Goal: Information Seeking & Learning: Learn about a topic

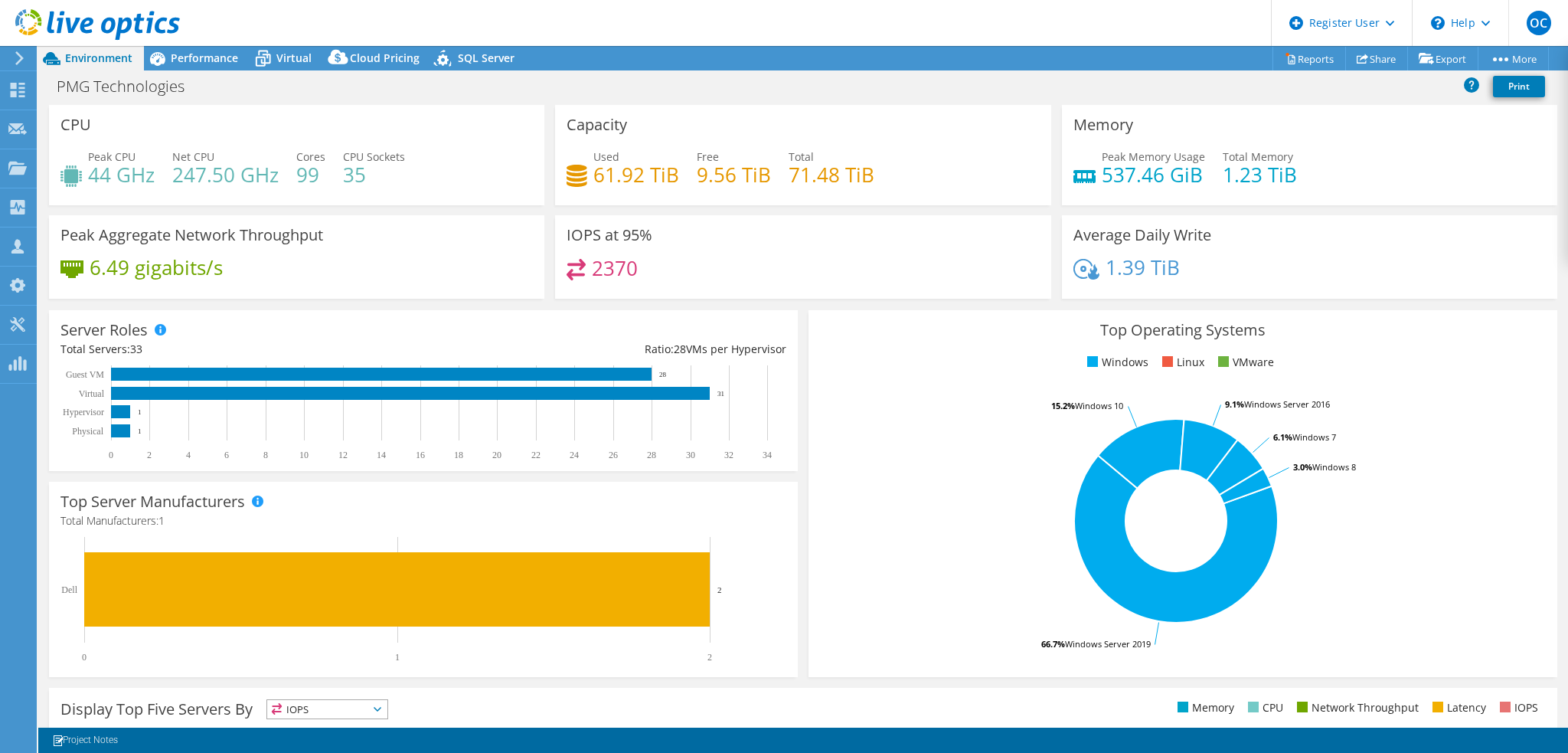
select select "USD"
click at [56, 88] on div "Dashboard" at bounding box center [72, 90] width 72 height 38
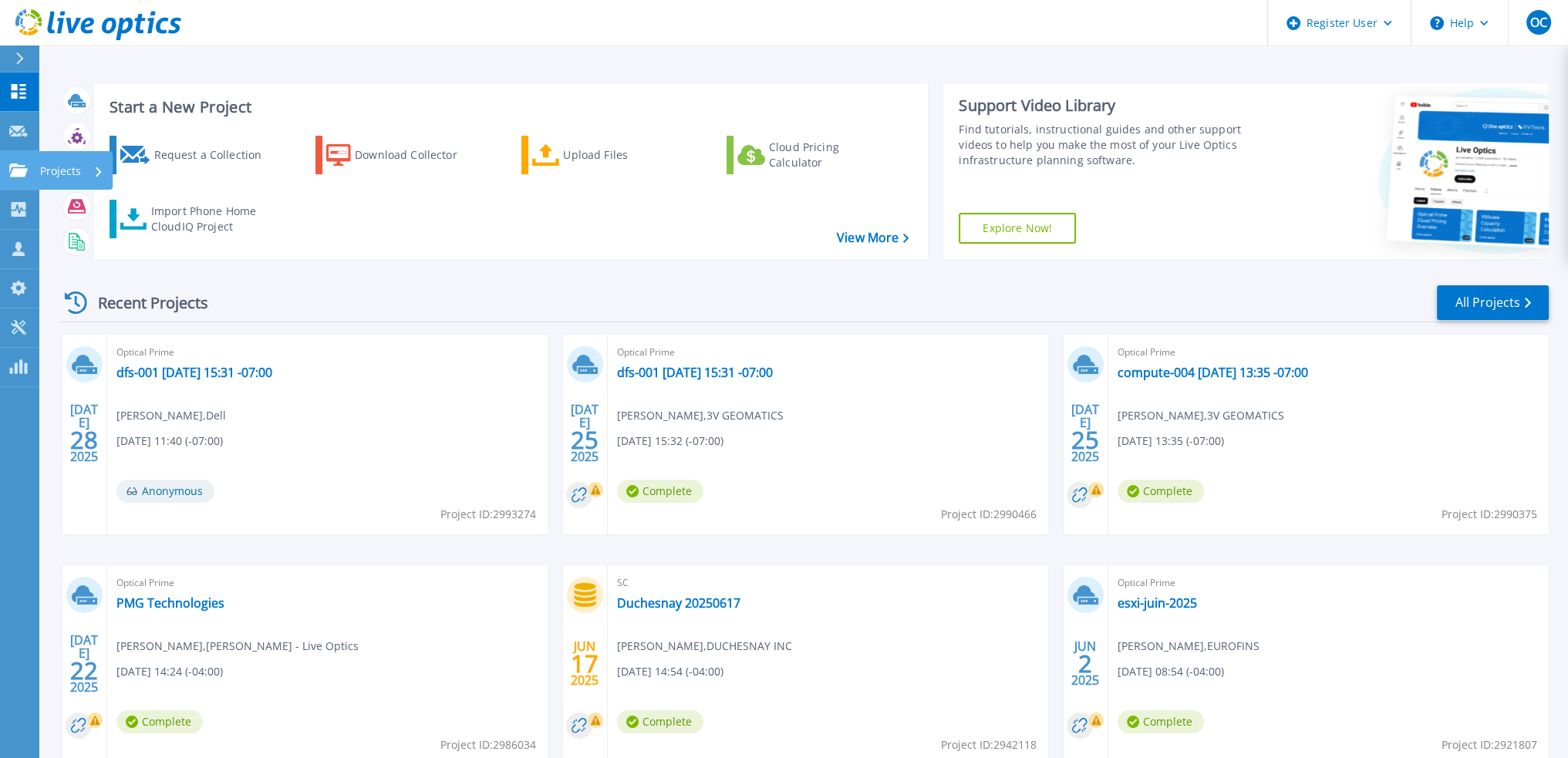
click at [71, 173] on p "Projects" at bounding box center [61, 171] width 41 height 40
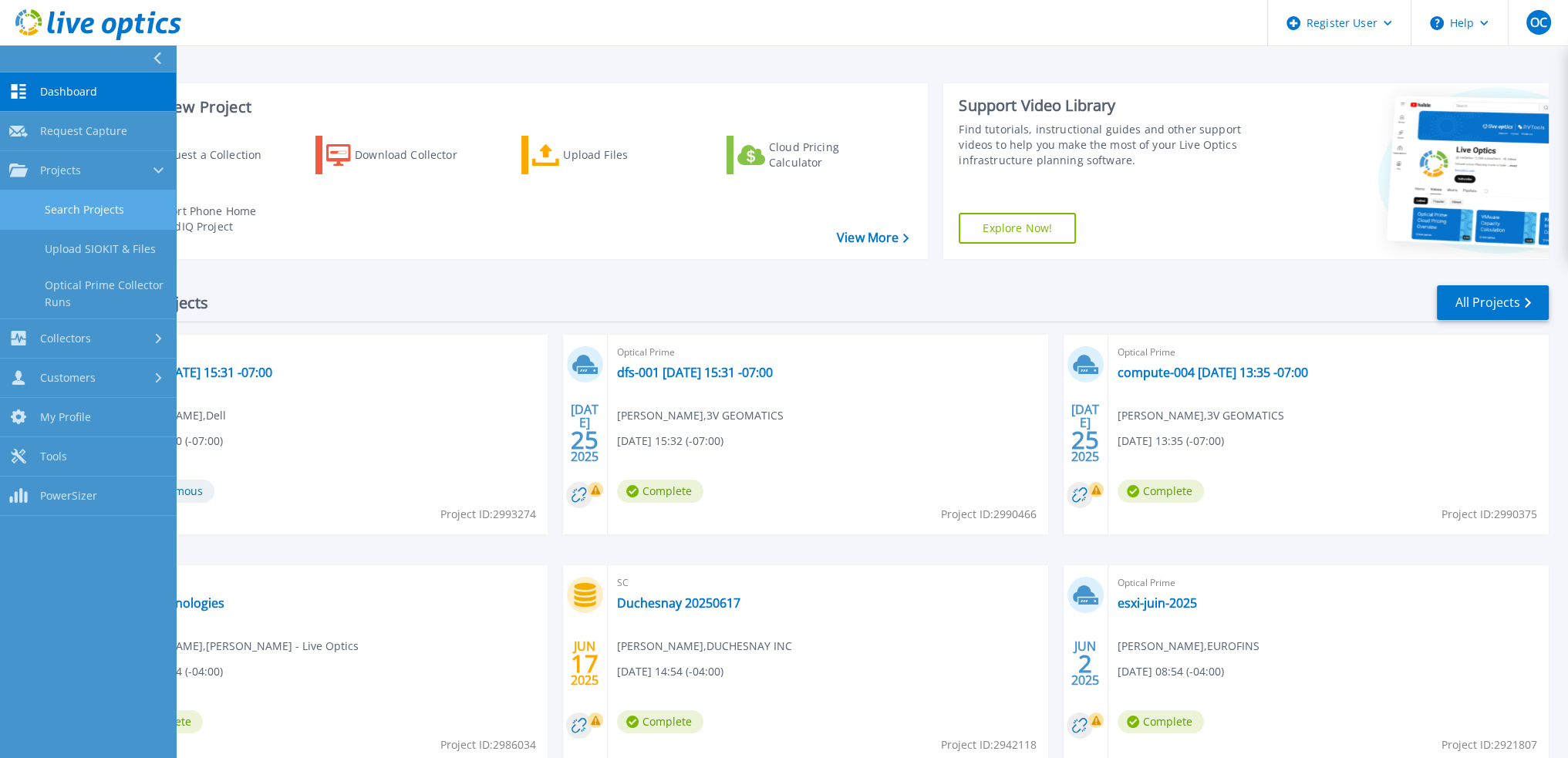
click at [119, 215] on link "Search Projects" at bounding box center [87, 210] width 176 height 40
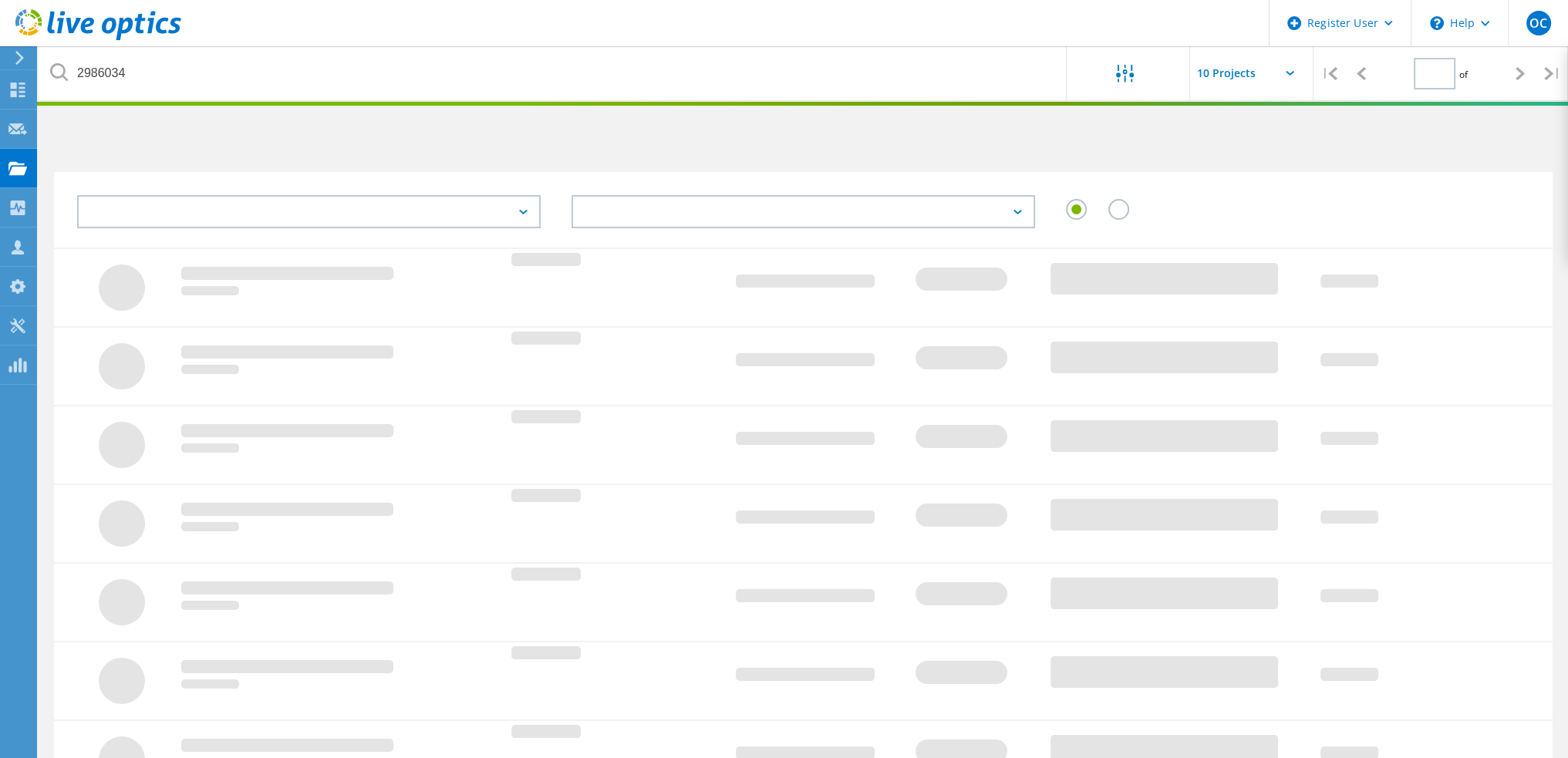
type input "1"
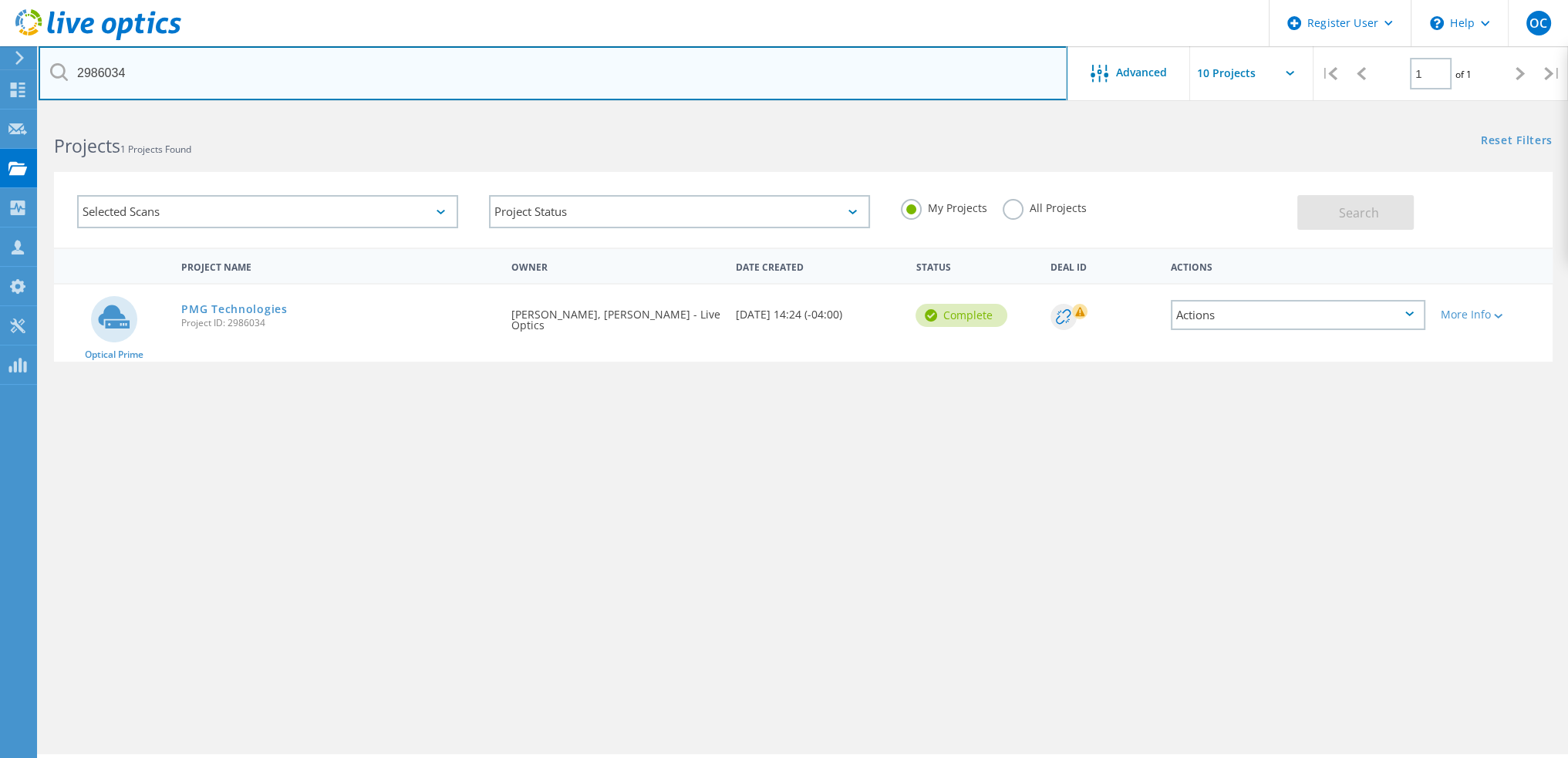
click at [348, 77] on input "2986034" at bounding box center [553, 73] width 1029 height 54
type input "avantis"
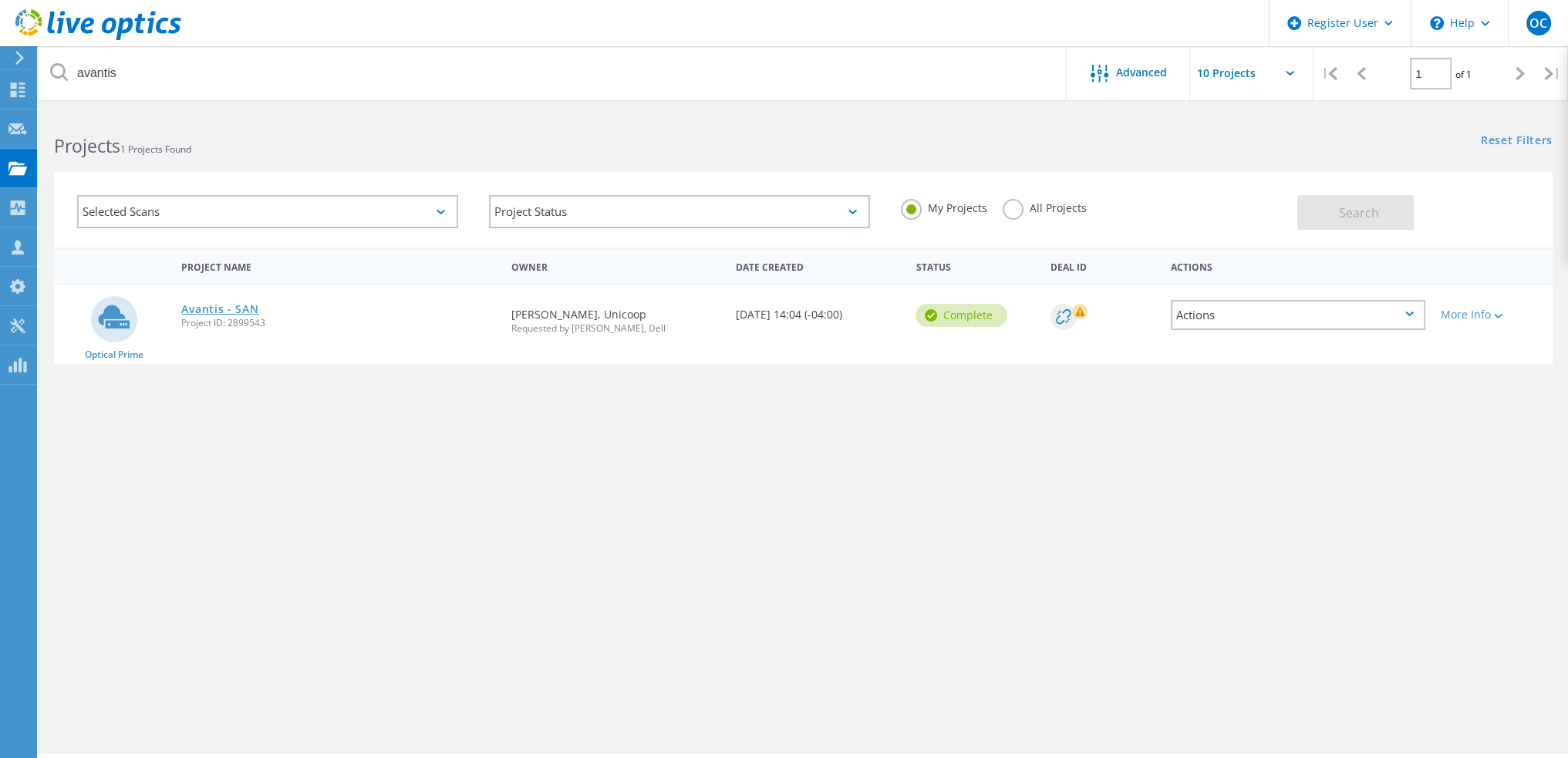
click at [211, 304] on link "Avantis - SAN" at bounding box center [220, 309] width 77 height 11
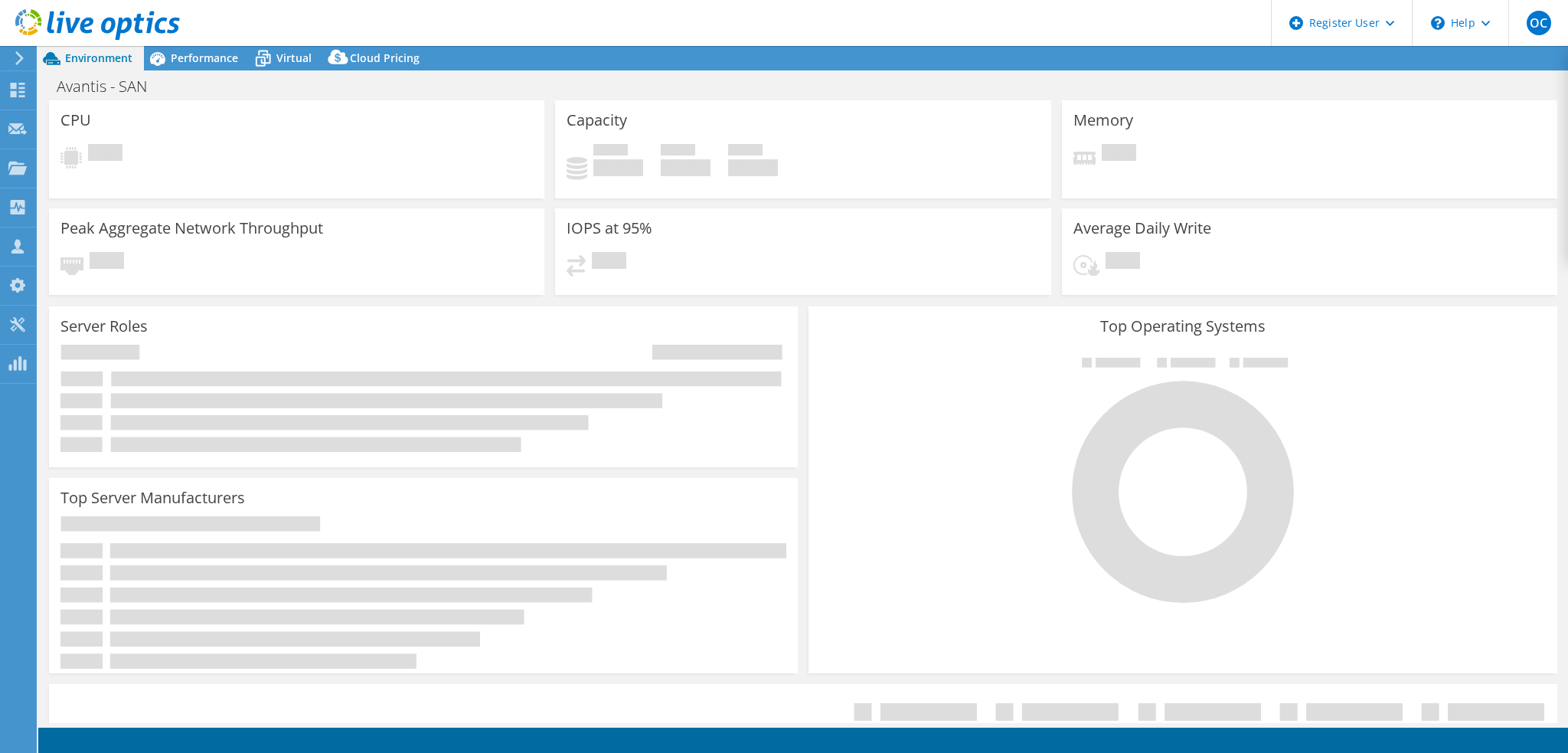
select select "[GEOGRAPHIC_DATA]"
select select "USD"
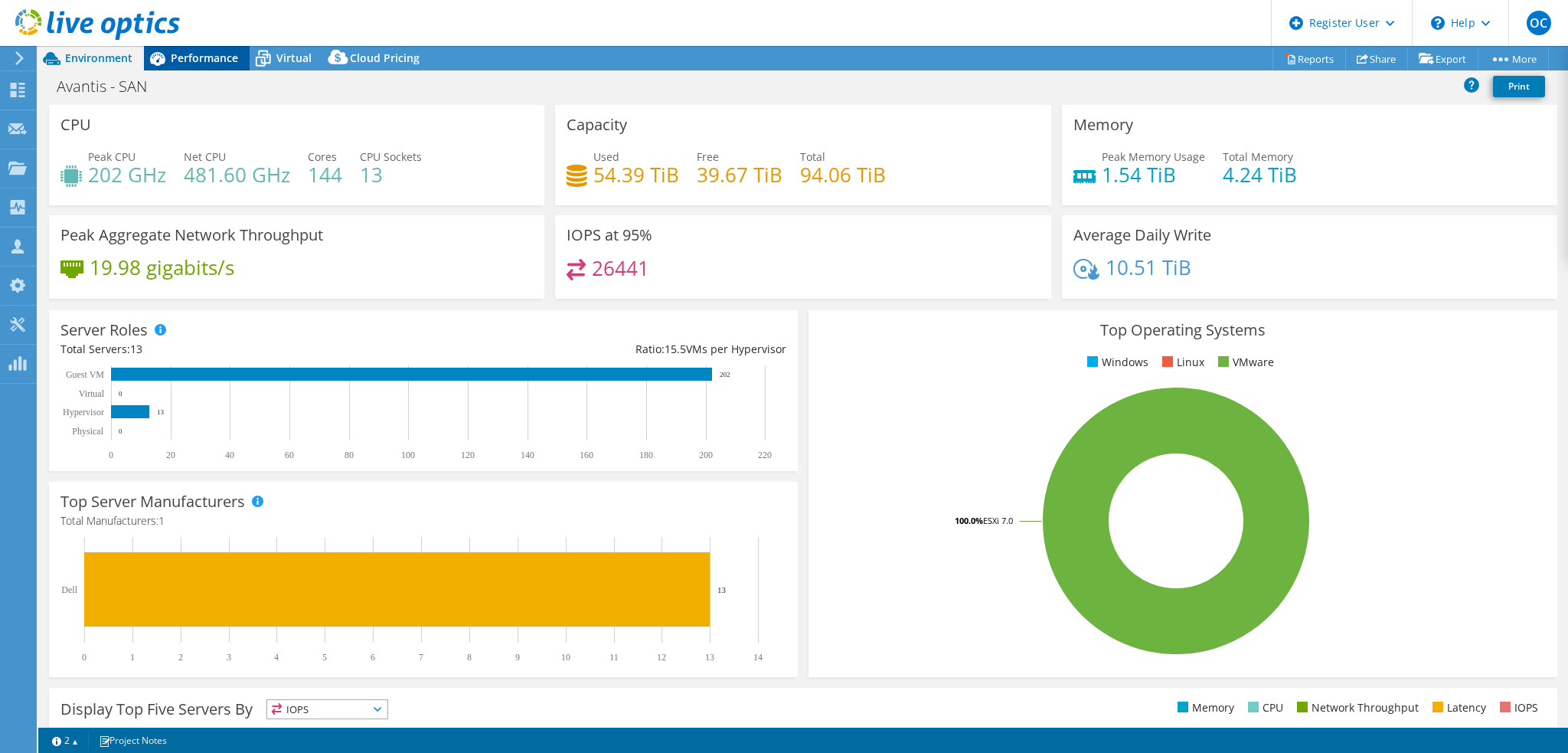
click at [199, 53] on span "Performance" at bounding box center [204, 58] width 67 height 15
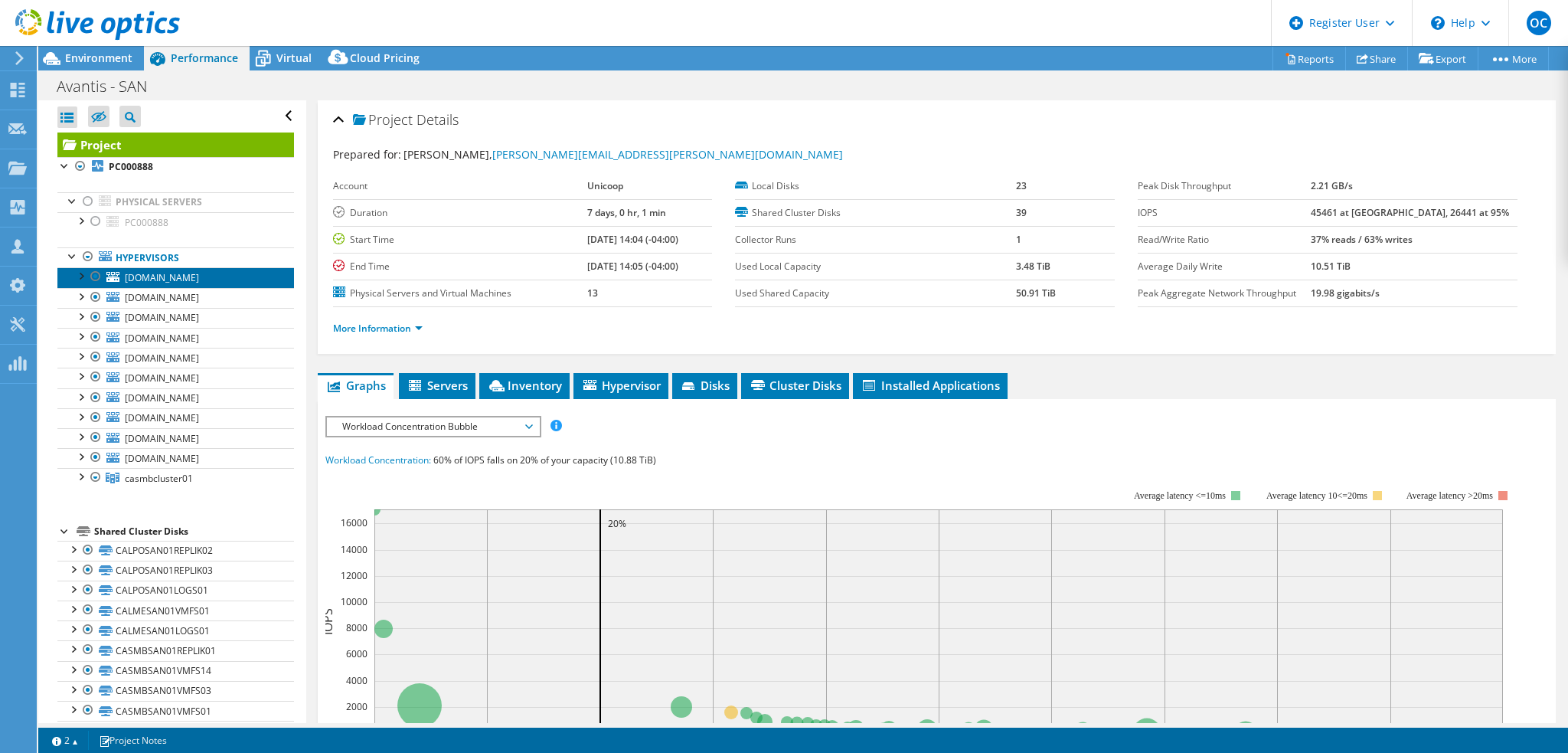
click at [191, 279] on span "[DOMAIN_NAME]" at bounding box center [162, 277] width 74 height 13
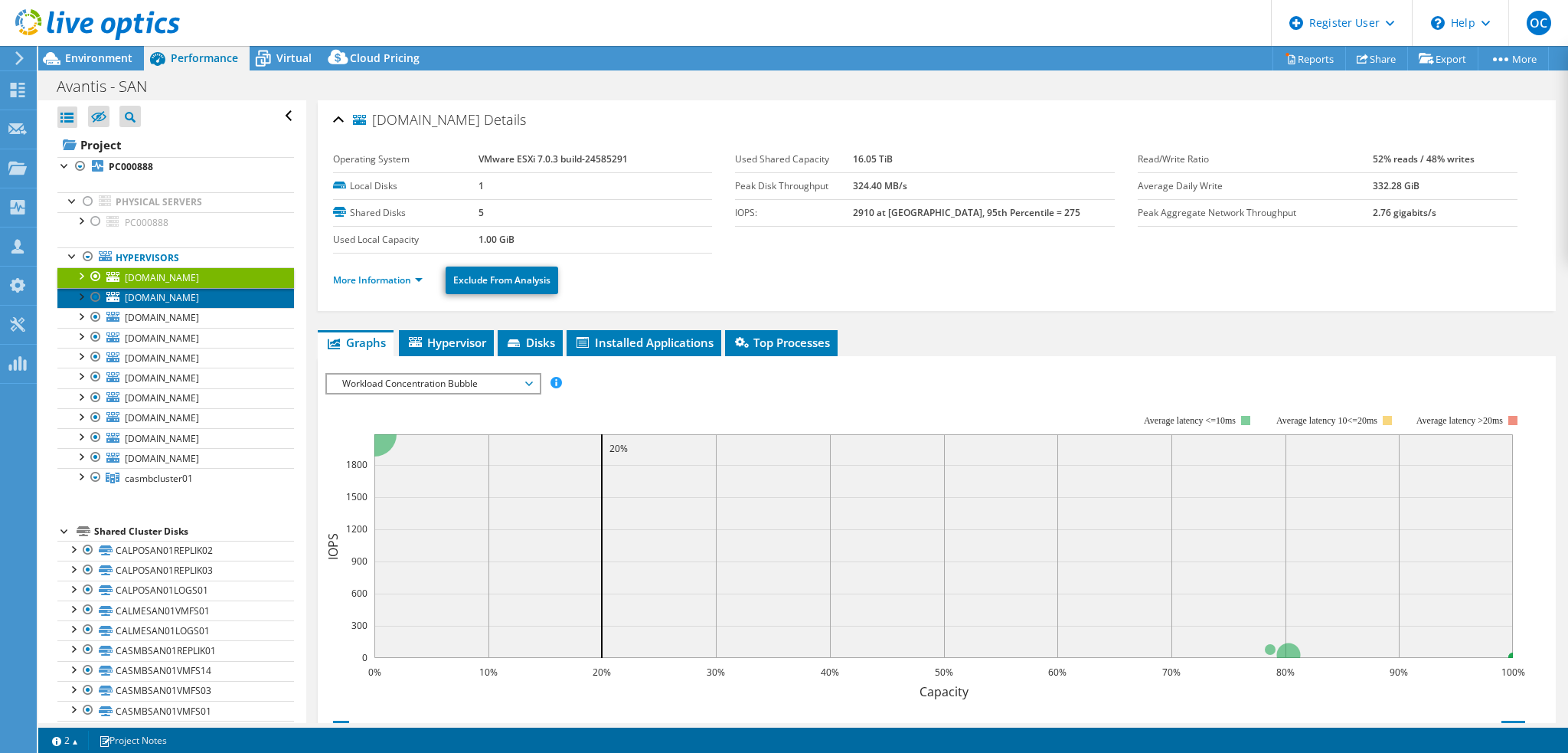
click at [186, 301] on span "[DOMAIN_NAME]" at bounding box center [162, 298] width 74 height 13
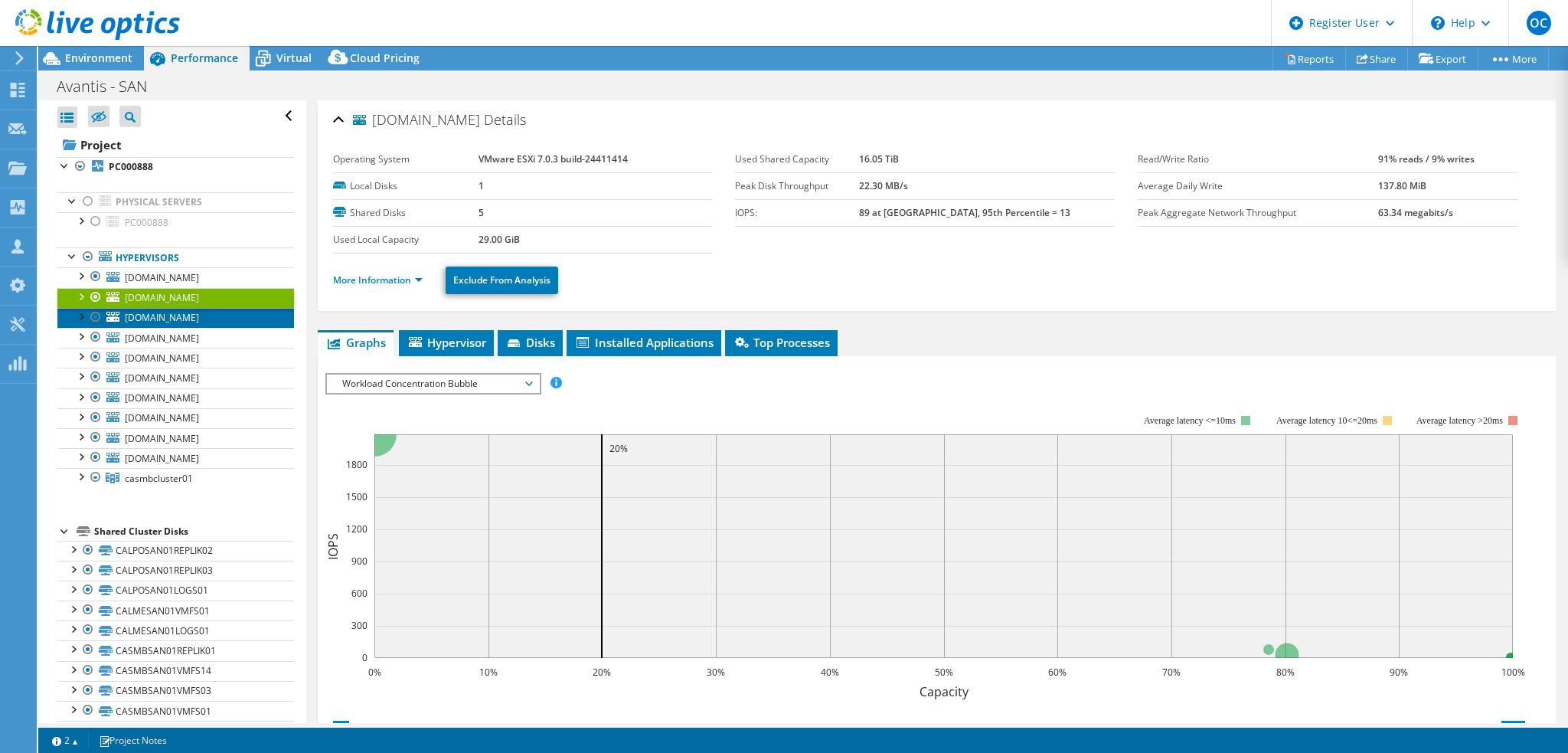
click at [191, 318] on span "[DOMAIN_NAME]" at bounding box center [162, 318] width 74 height 13
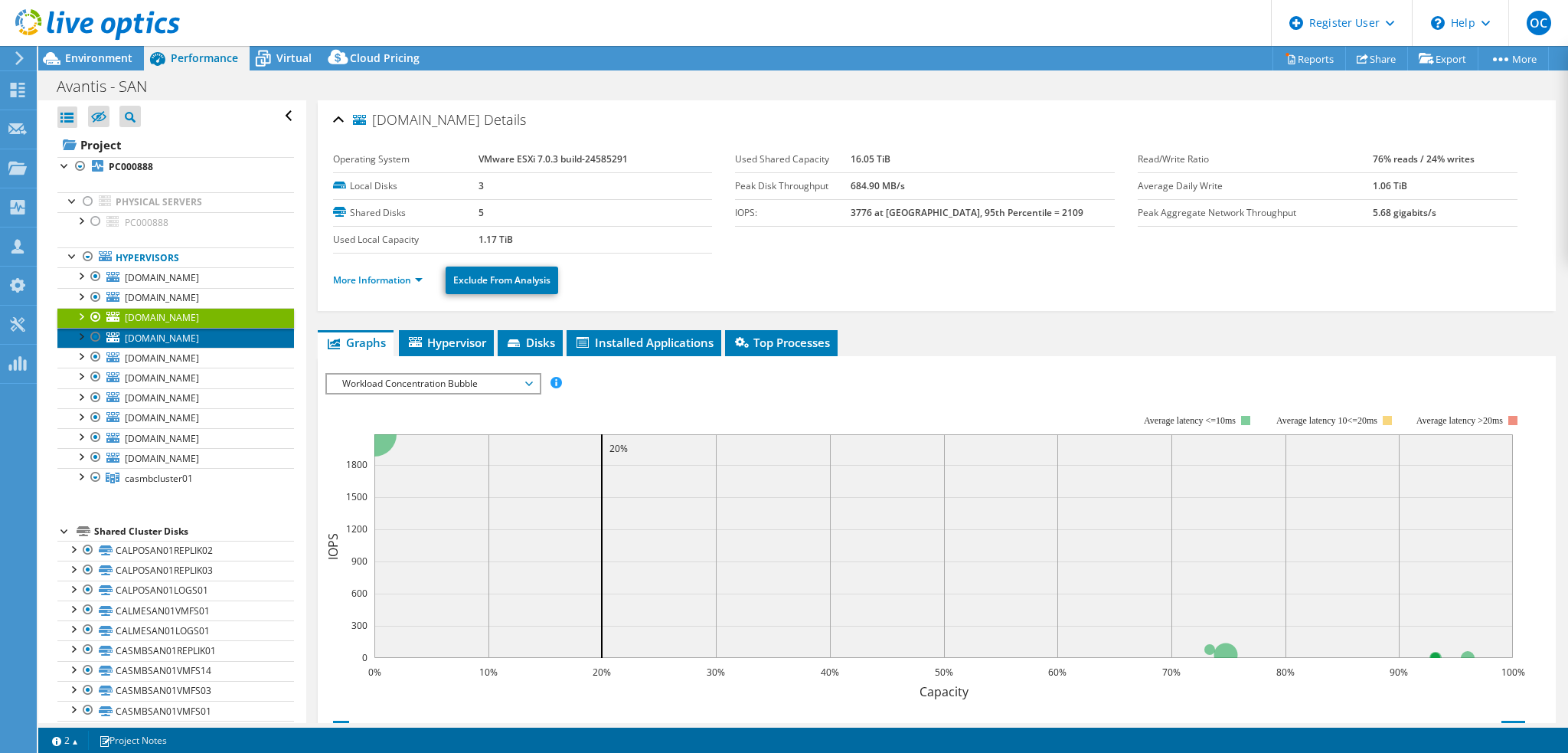
click at [199, 340] on span "[DOMAIN_NAME]" at bounding box center [162, 338] width 74 height 13
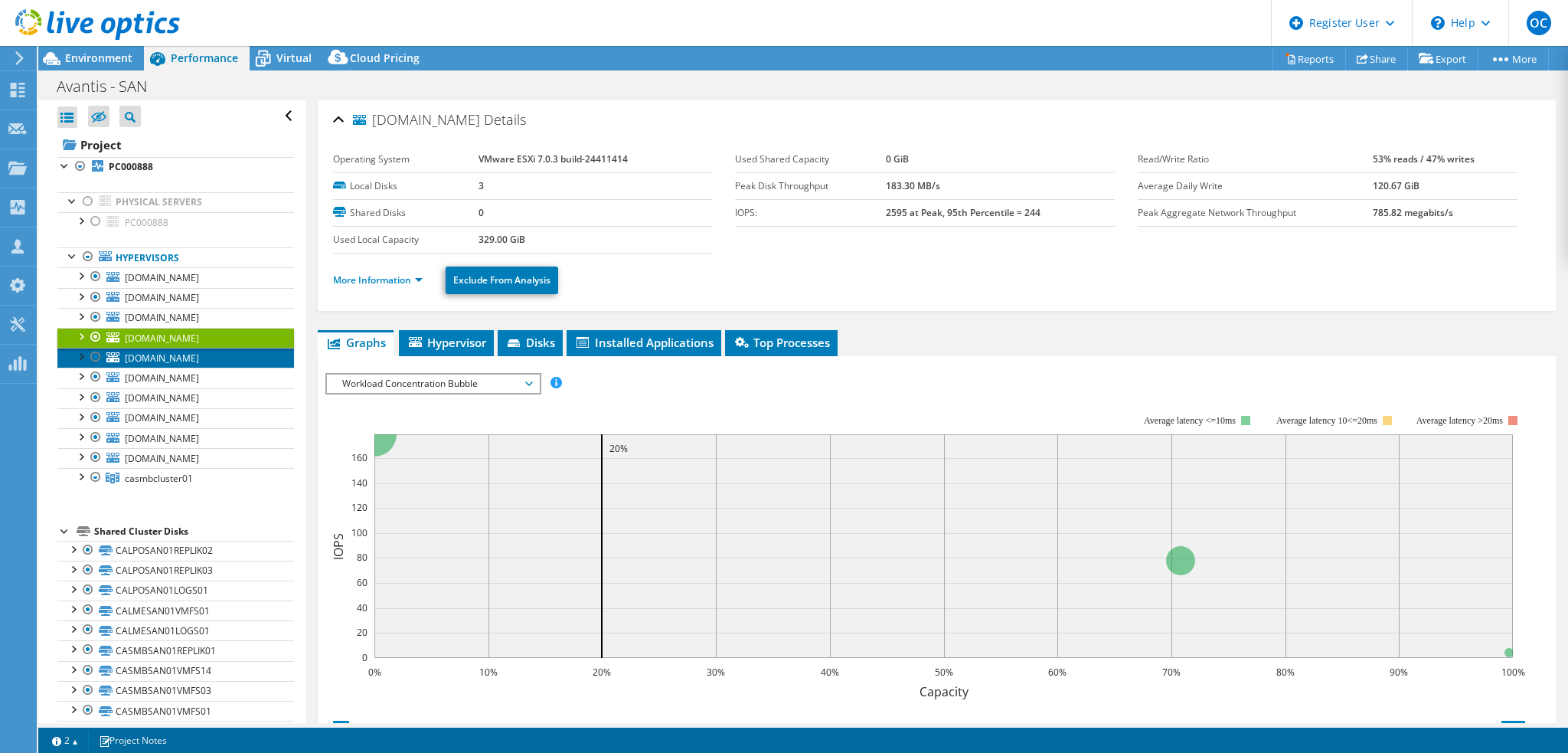
click at [198, 358] on span "[DOMAIN_NAME]" at bounding box center [162, 358] width 74 height 13
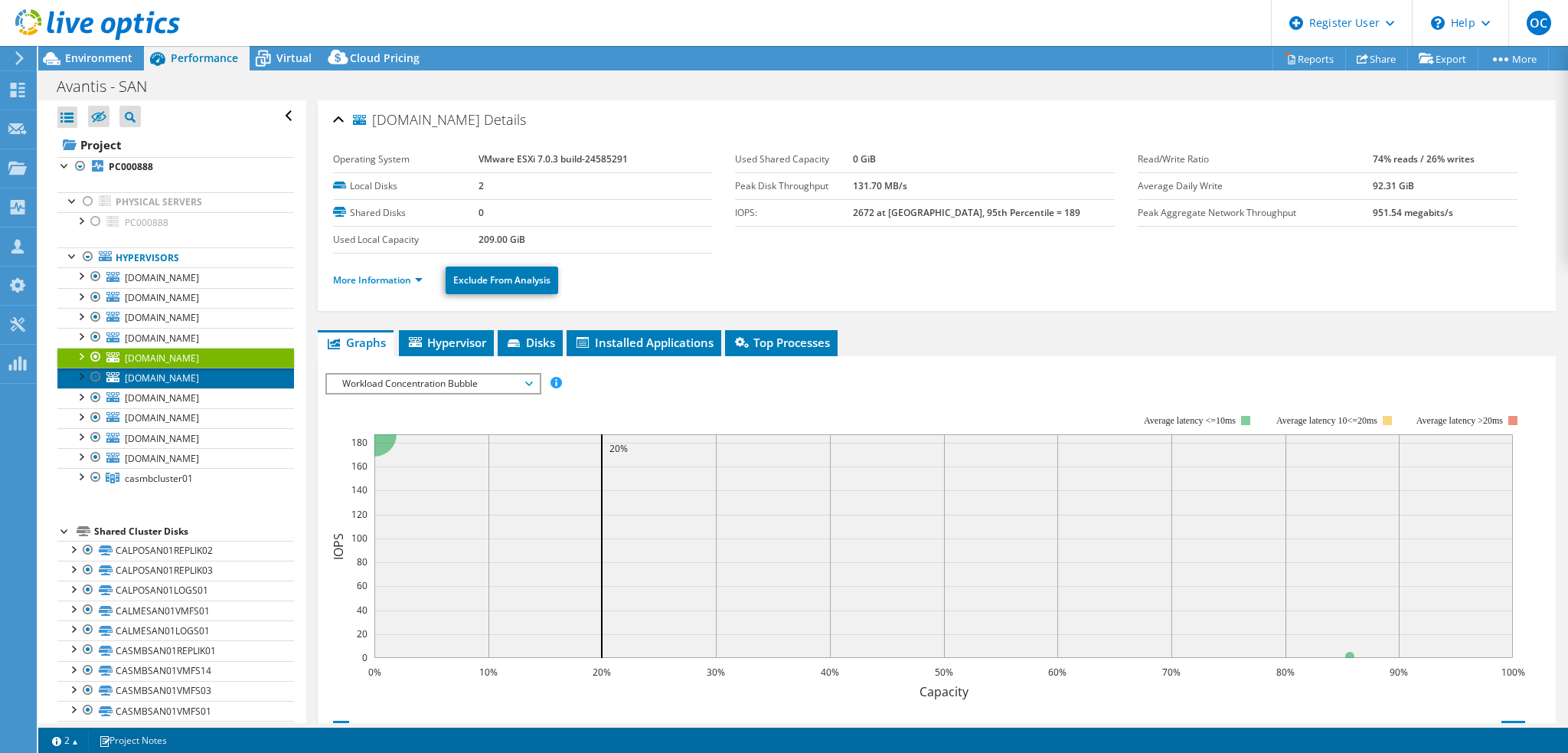
click at [193, 380] on span "[DOMAIN_NAME]" at bounding box center [162, 378] width 74 height 13
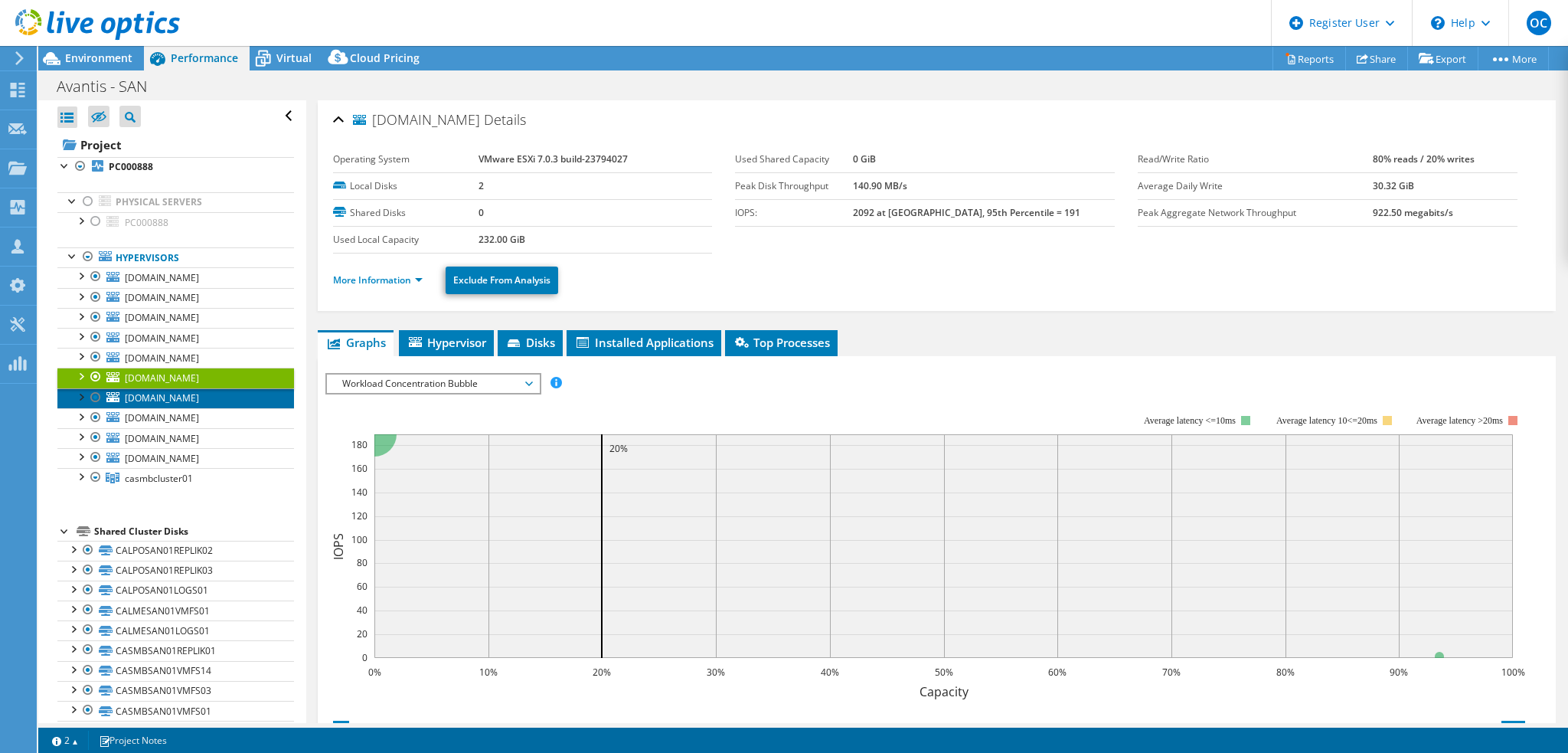
click at [186, 395] on span "[DOMAIN_NAME]" at bounding box center [162, 398] width 74 height 13
click at [80, 395] on div at bounding box center [80, 396] width 16 height 16
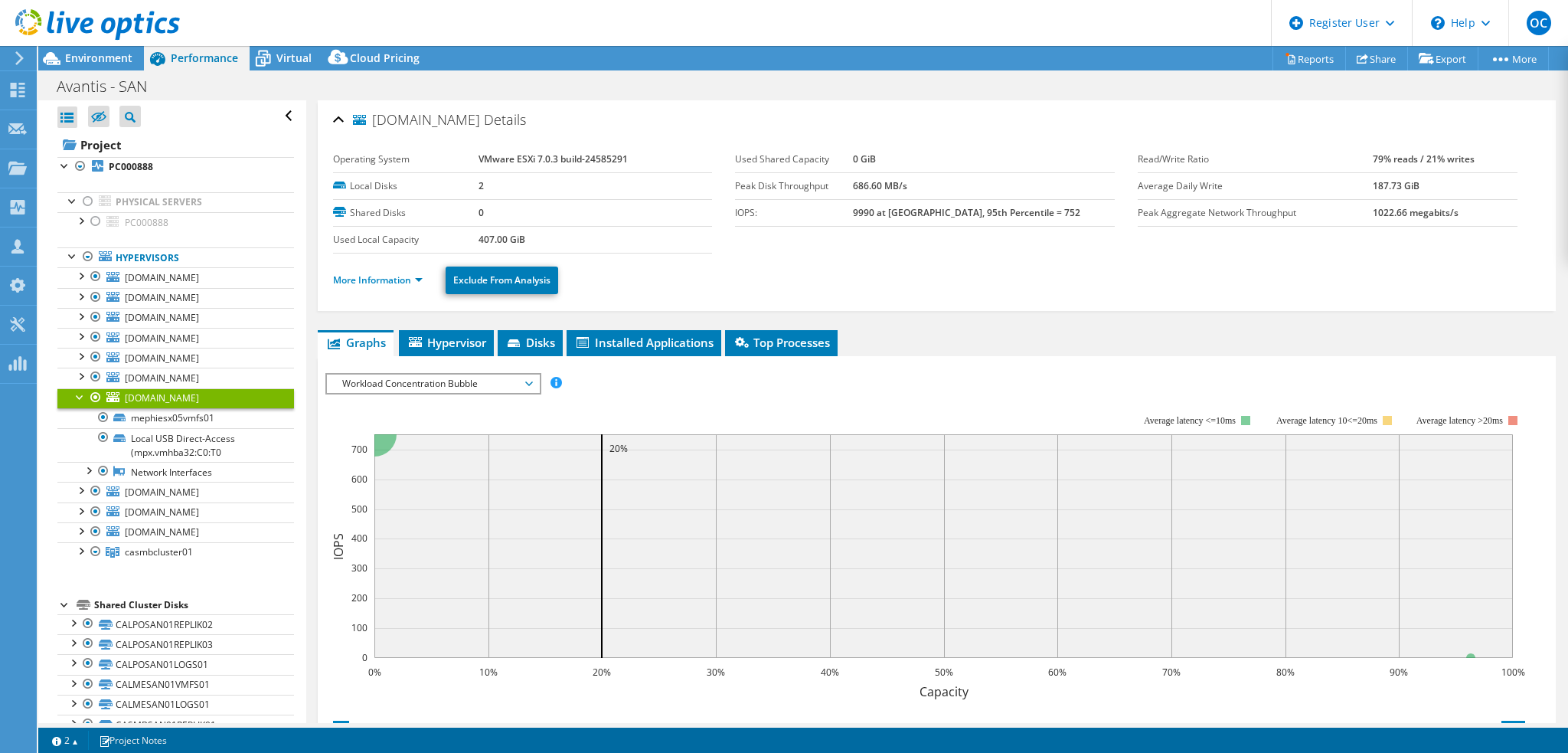
click at [517, 386] on span "Workload Concentration Bubble" at bounding box center [433, 384] width 197 height 18
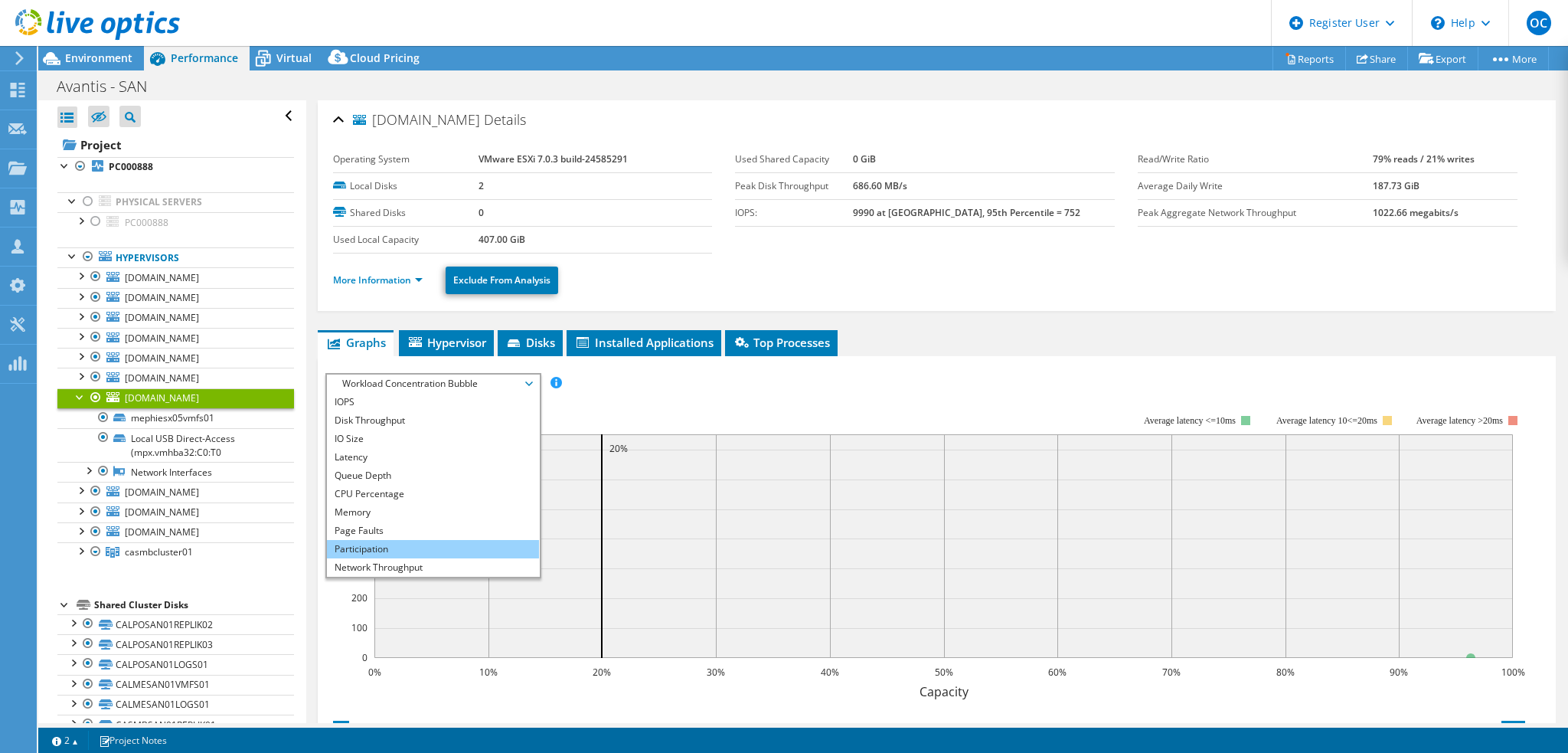
scroll to position [55, 0]
click at [470, 566] on li "All" at bounding box center [433, 568] width 212 height 18
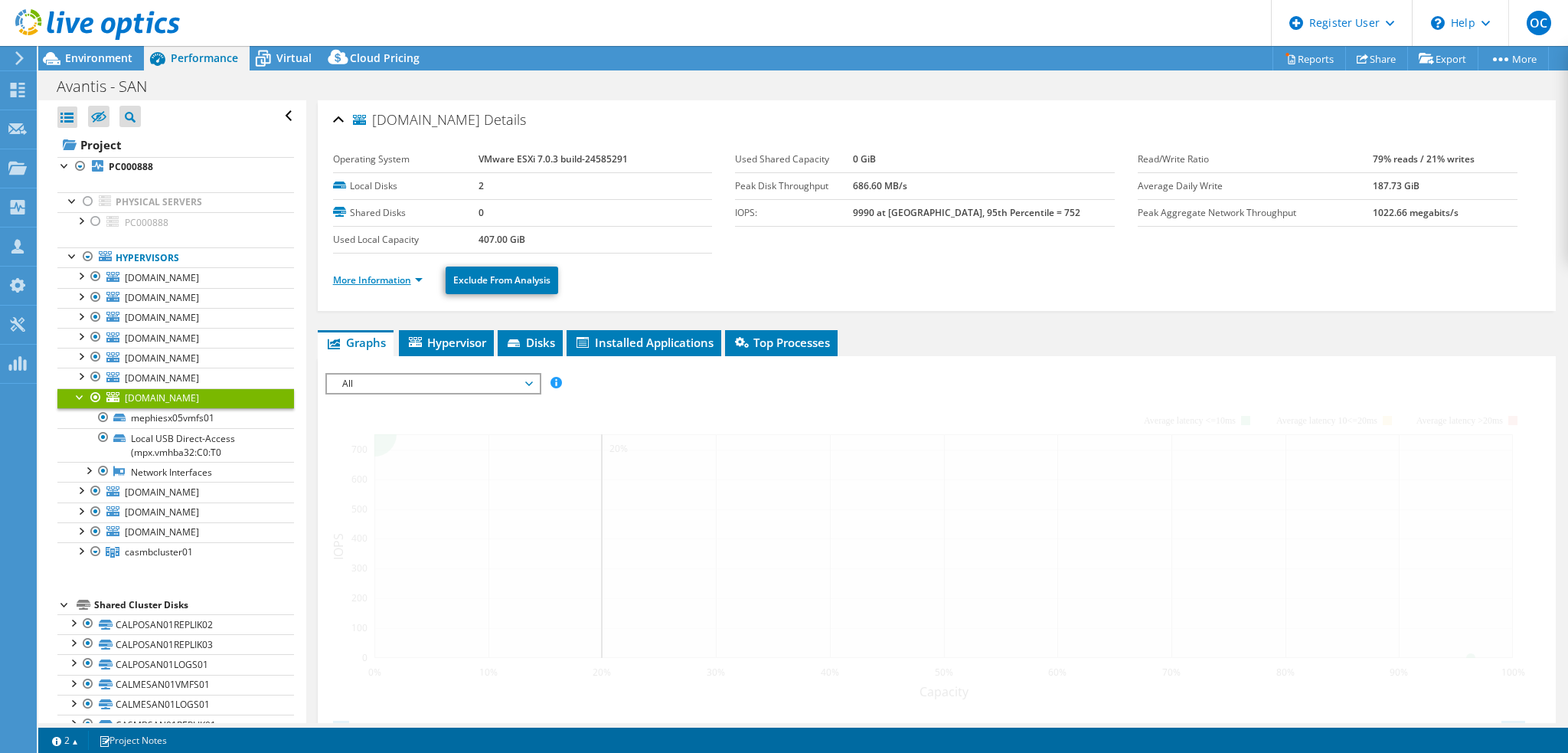
click at [420, 278] on link "More Information" at bounding box center [378, 280] width 90 height 13
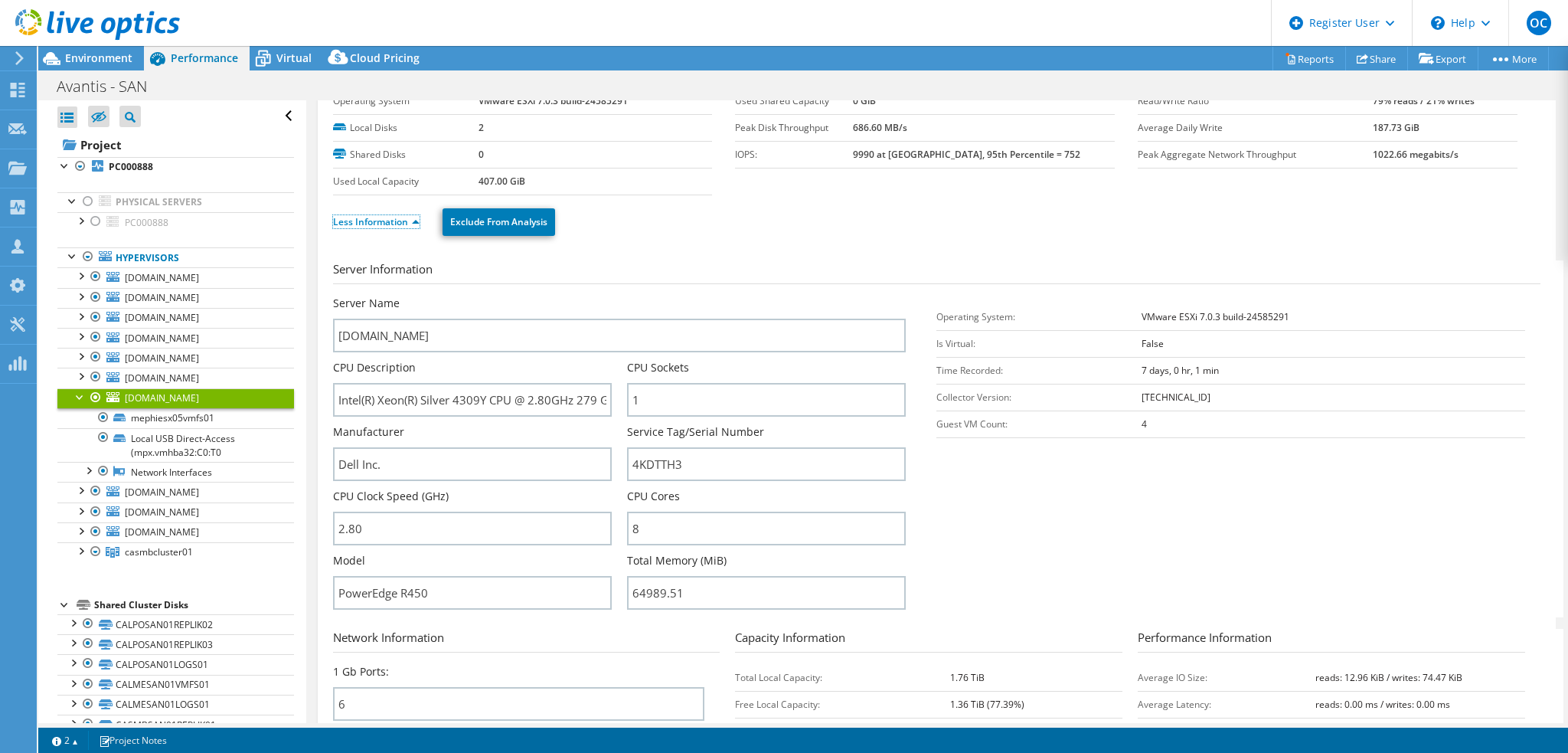
scroll to position [0, 0]
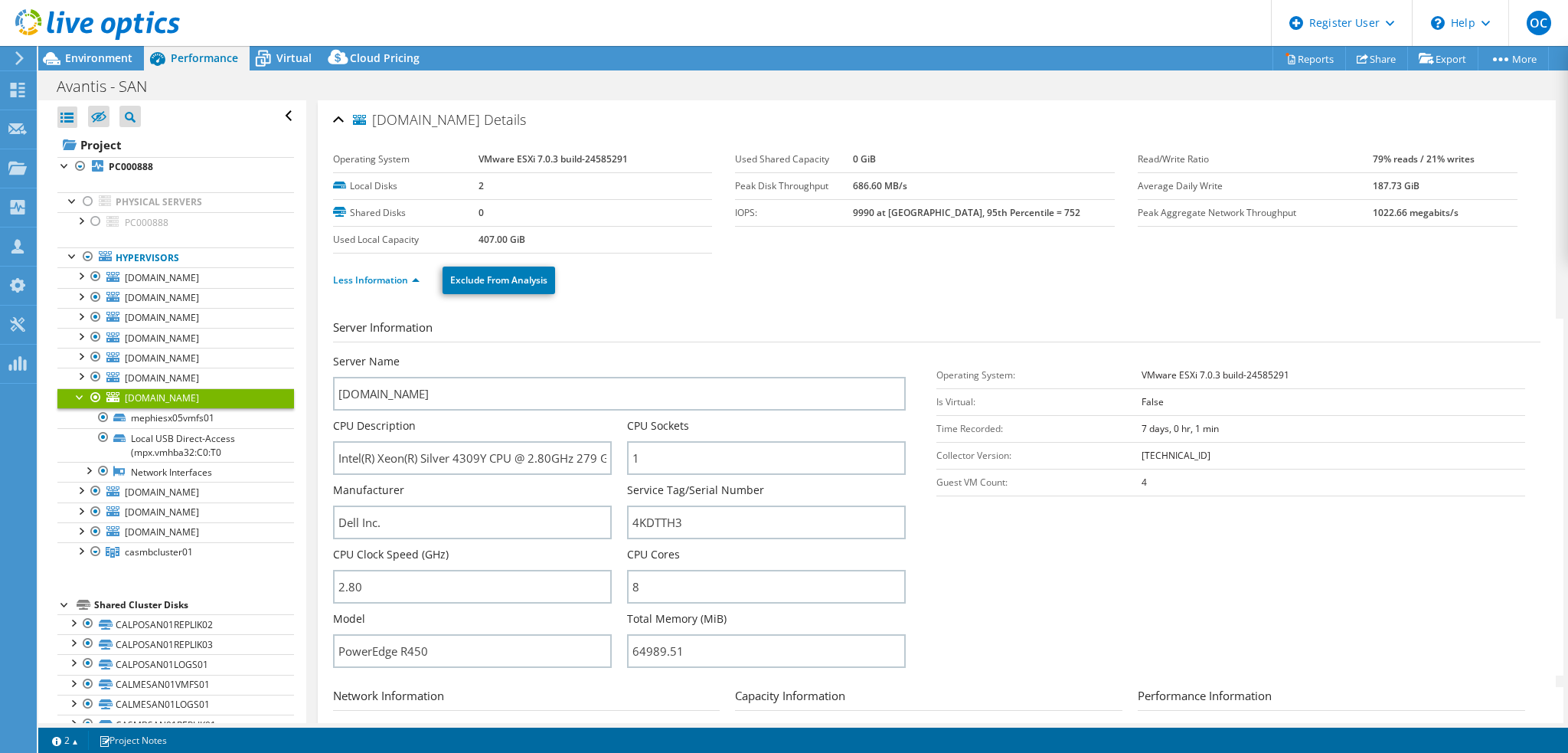
click at [78, 391] on div at bounding box center [80, 396] width 16 height 16
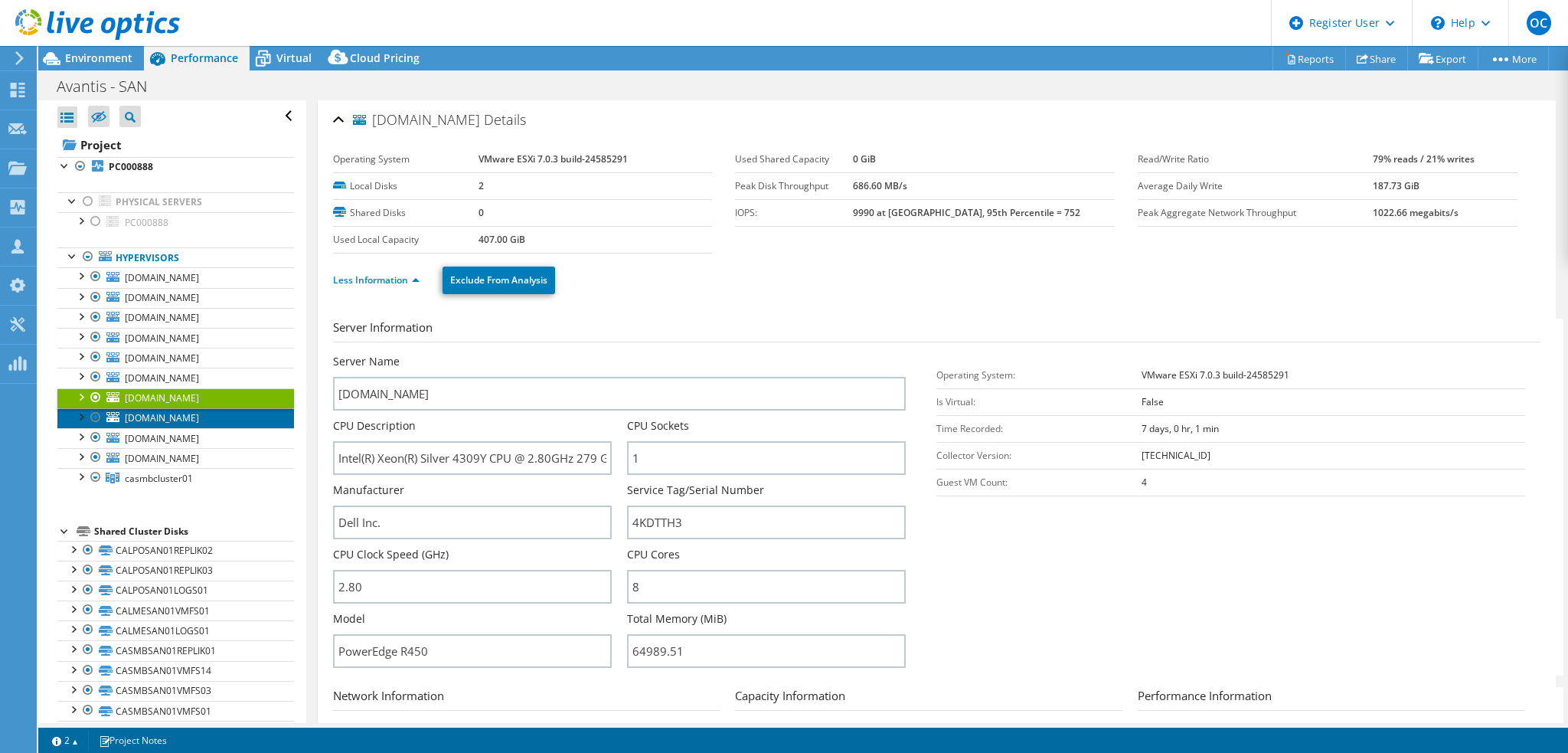
click at [199, 418] on span "[DOMAIN_NAME]" at bounding box center [162, 418] width 74 height 13
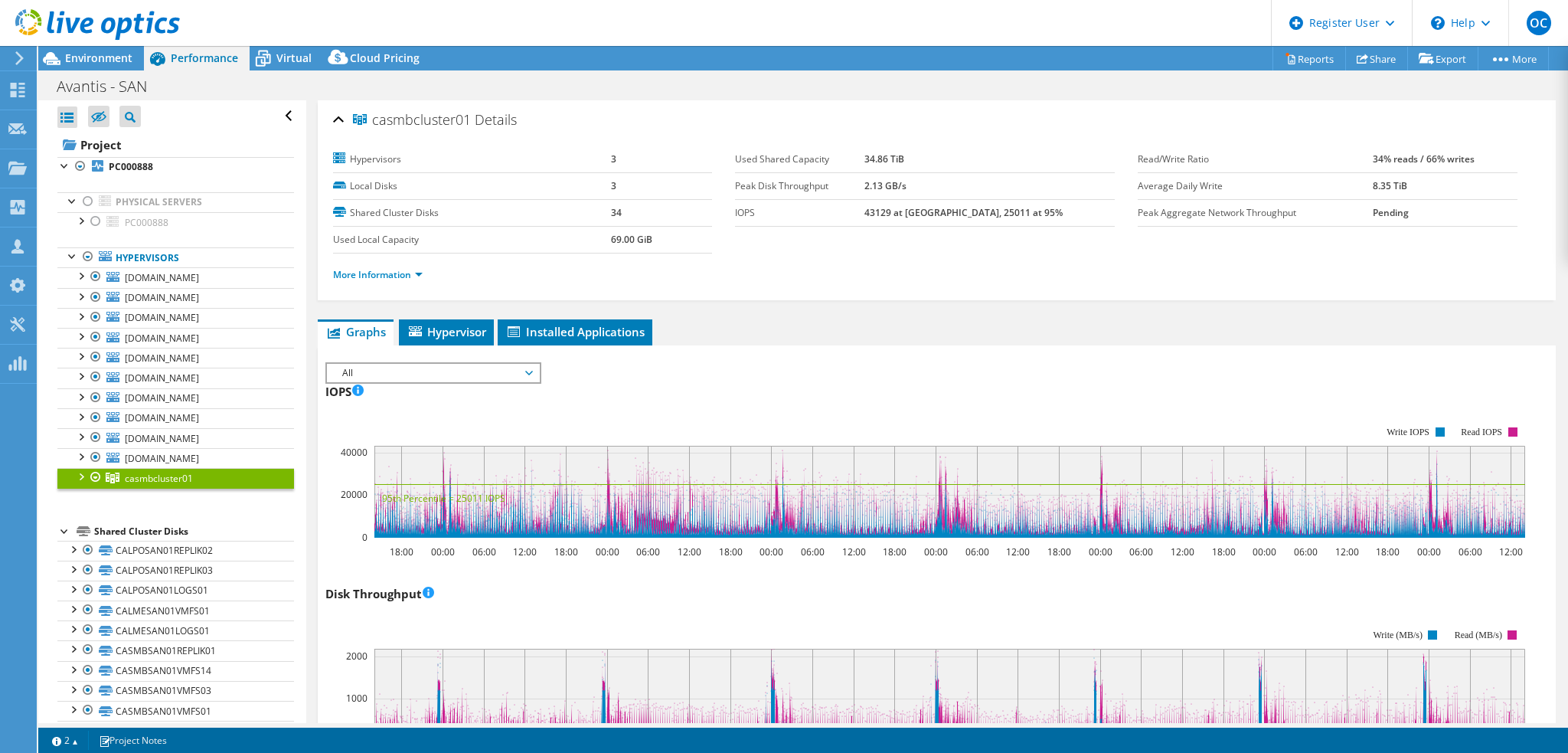
select select "[GEOGRAPHIC_DATA]"
select select "USD"
click at [420, 273] on link "More Information" at bounding box center [378, 275] width 90 height 13
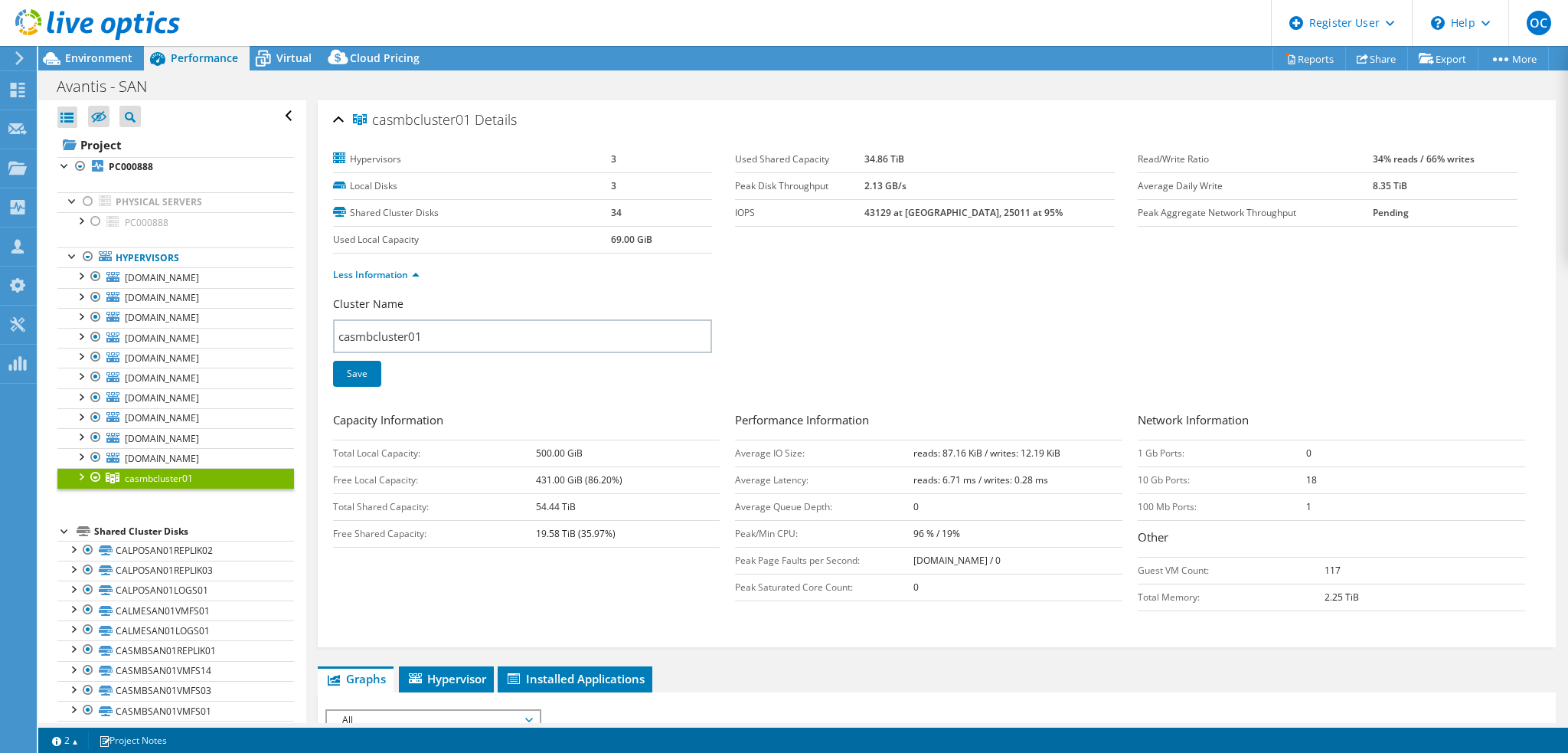
click at [82, 475] on div at bounding box center [80, 476] width 16 height 16
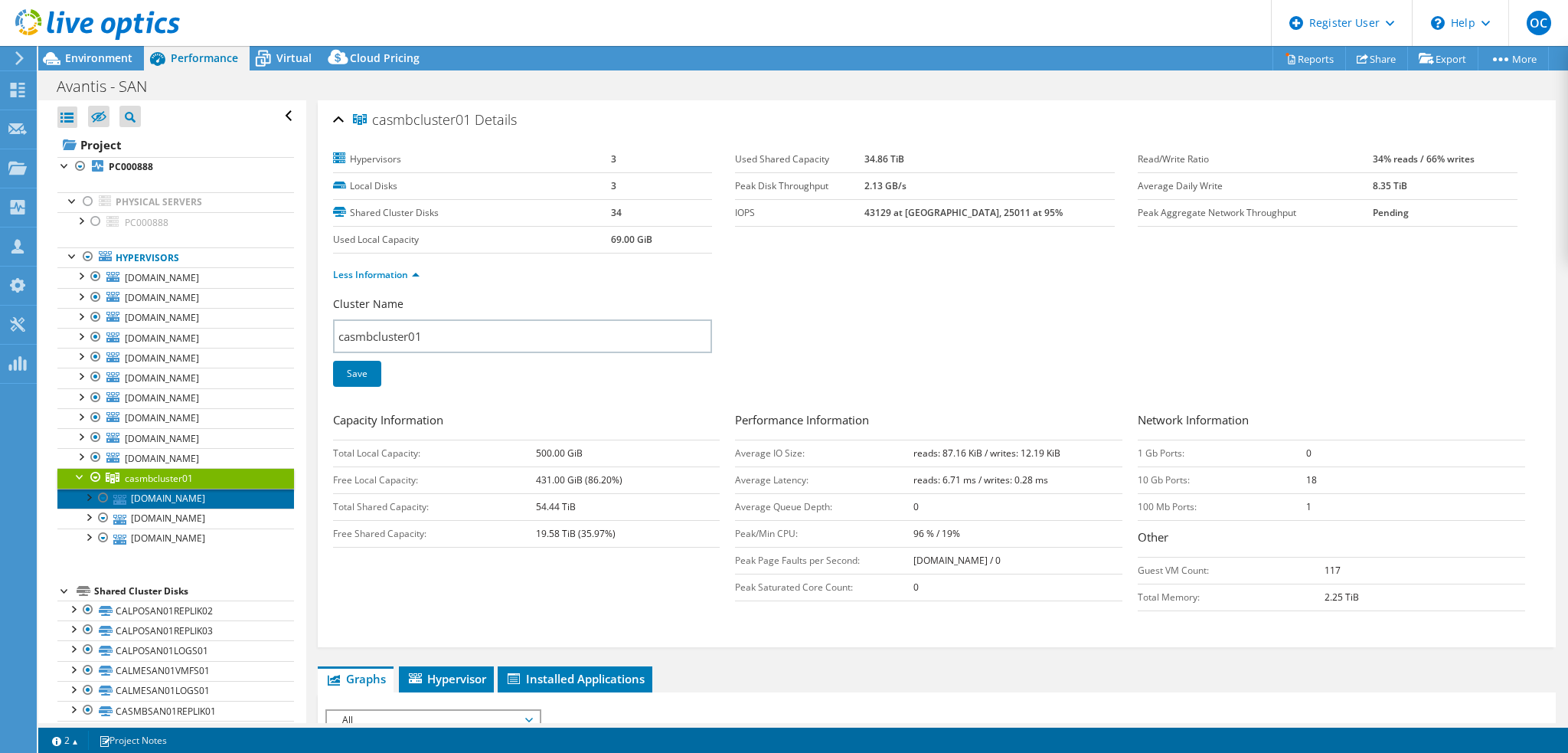
click at [224, 497] on link "[DOMAIN_NAME]" at bounding box center [175, 498] width 236 height 20
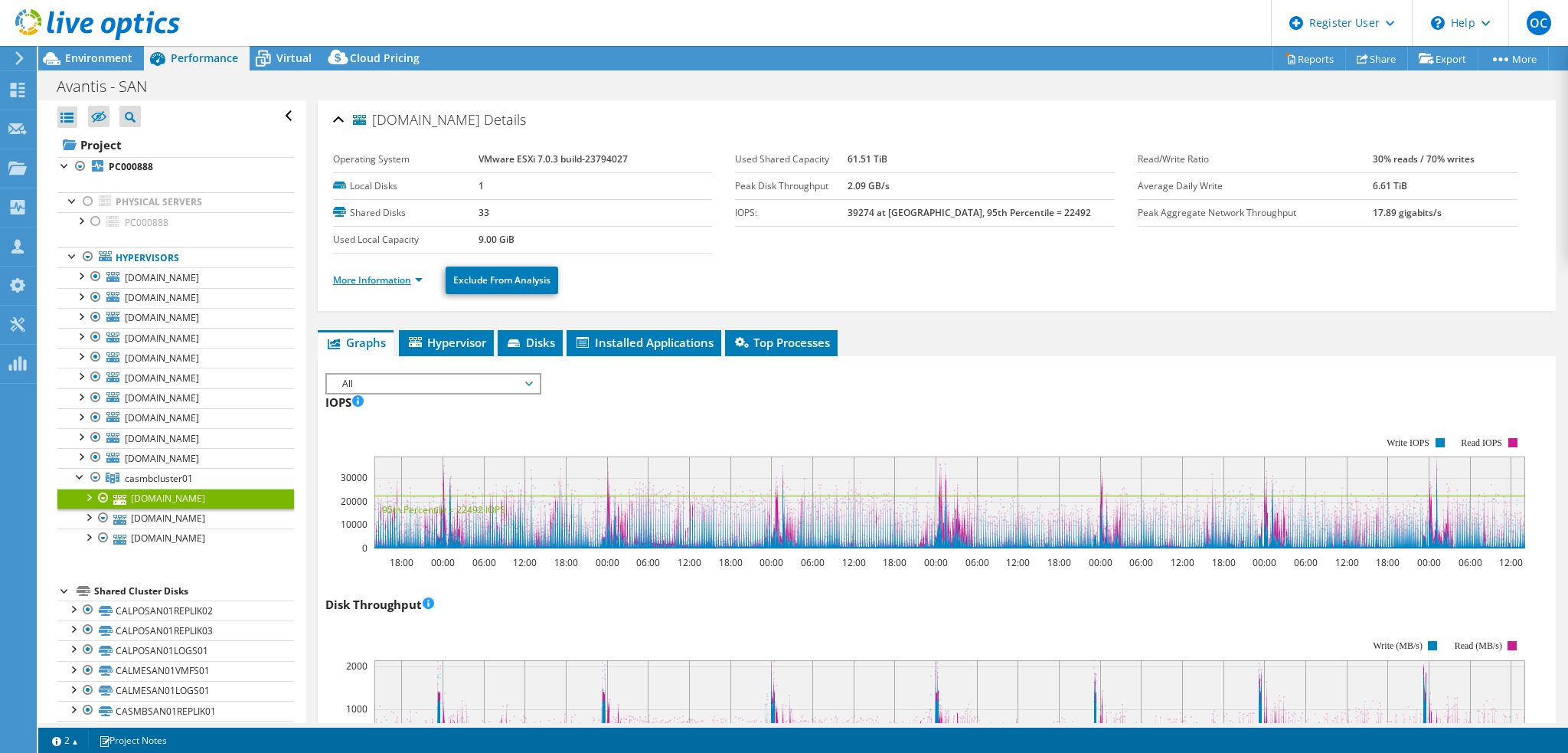
click at [419, 278] on link "More Information" at bounding box center [378, 280] width 90 height 13
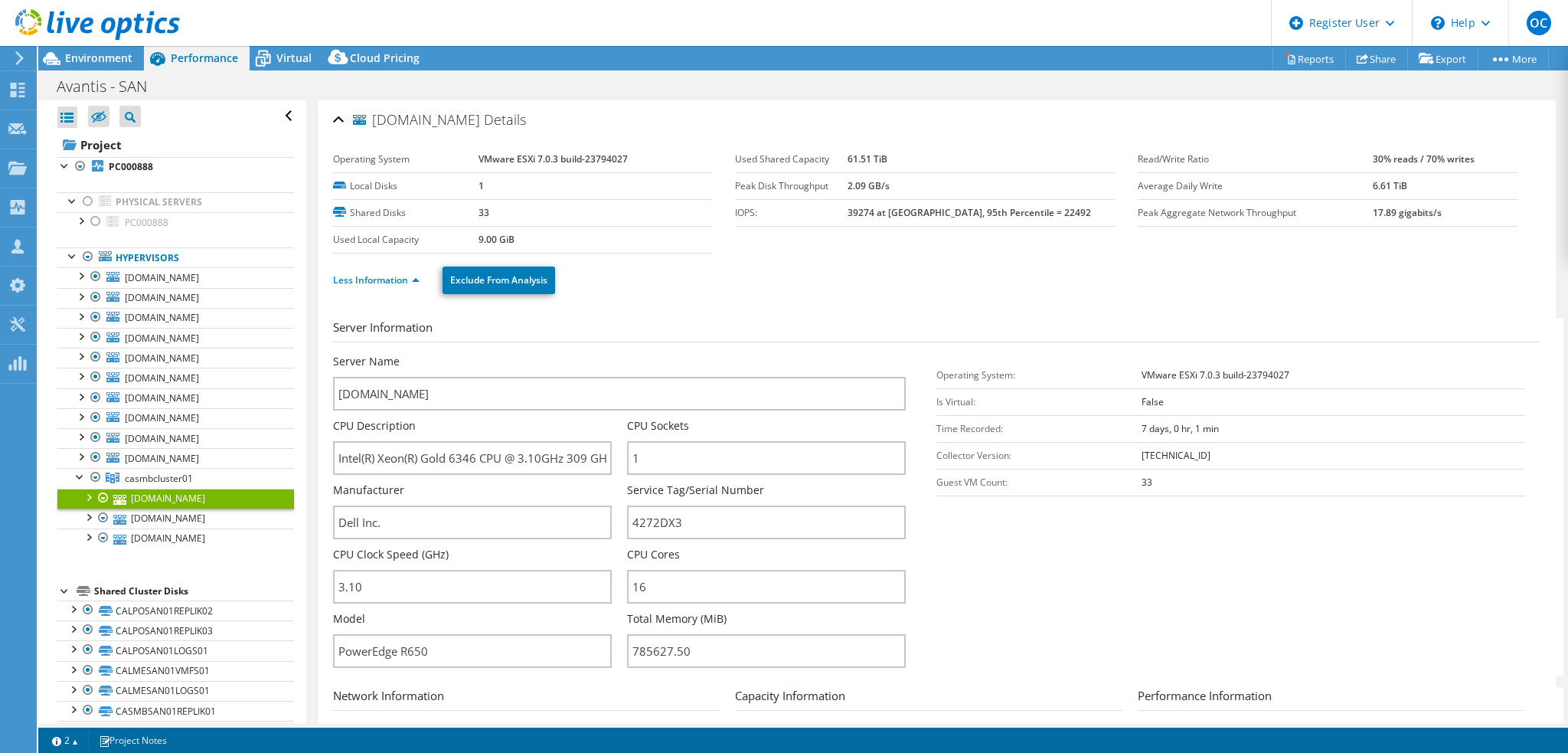
select select "[GEOGRAPHIC_DATA]"
select select "USD"
